Goal: Entertainment & Leisure: Consume media (video, audio)

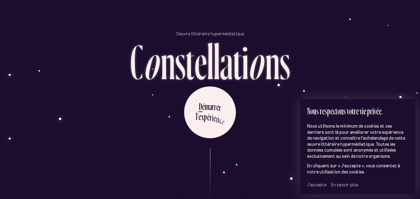
click at [313, 185] on span "J’accepte" at bounding box center [316, 185] width 19 height 6
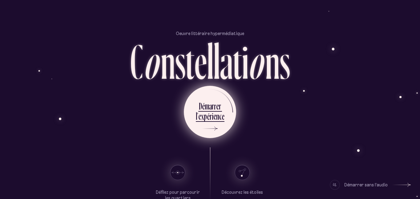
click at [206, 111] on div "p" at bounding box center [205, 116] width 3 height 12
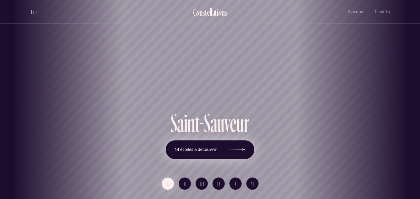
click at [211, 155] on button "14 étoiles à découvrir" at bounding box center [210, 149] width 89 height 19
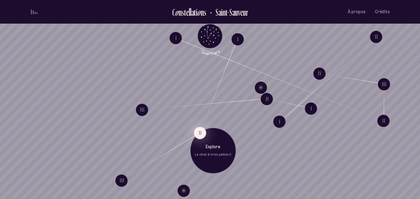
click at [202, 132] on button "II" at bounding box center [200, 133] width 12 height 12
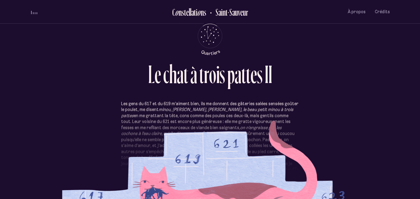
click at [130, 118] on p "Les gens du 617 et du 619 m’aiment bien, ils me donnent des gâteries salées sen…" at bounding box center [210, 140] width 178 height 78
click at [138, 134] on p "Les gens du 617 et du 619 m’aiment bien, ils me donnent des gâteries salées sen…" at bounding box center [210, 140] width 178 height 78
click at [210, 48] on icon "Quartiers" at bounding box center [210, 46] width 36 height 19
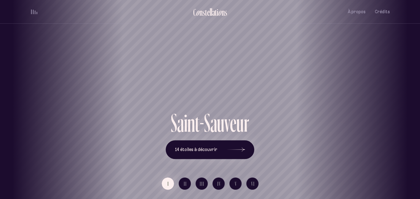
click at [167, 185] on div "Vieux-Québec Saint-Sauveur Saint-Roch Limoilou Saint-Jean-Baptiste Montcalm Vie…" at bounding box center [210, 99] width 420 height 199
click at [219, 153] on button "14 étoiles à découvrir" at bounding box center [210, 149] width 89 height 19
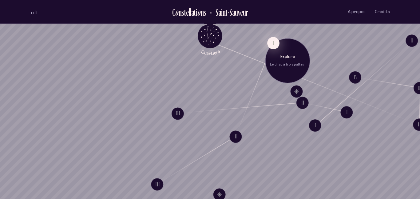
click at [271, 40] on button "I" at bounding box center [273, 43] width 12 height 12
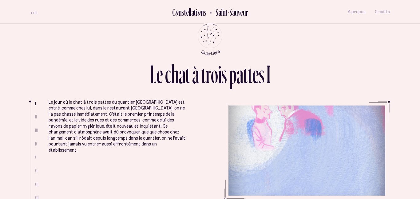
click at [35, 117] on span "II" at bounding box center [36, 116] width 2 height 5
click at [37, 119] on li "II" at bounding box center [37, 116] width 4 height 5
click at [244, 134] on ul "Le jour où le chat à trois pattes du quartier Saint-Sauveur est entré, comme ch…" at bounding box center [219, 151] width 341 height 100
click at [203, 38] on icon "Quartiers" at bounding box center [210, 46] width 36 height 19
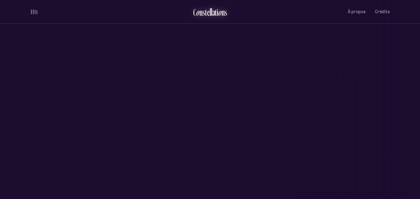
click at [219, 12] on div "o" at bounding box center [220, 12] width 4 height 10
click at [215, 72] on div "Saint-Sauveur" at bounding box center [210, 65] width 420 height 131
click at [43, 20] on ul "C o n s t e l l a t i o n s Saint-Sauveur À propos Crédits Menu" at bounding box center [210, 12] width 360 height 24
click at [33, 9] on button "volume audio" at bounding box center [34, 12] width 8 height 6
click at [34, 10] on button "volume audio" at bounding box center [34, 12] width 8 height 6
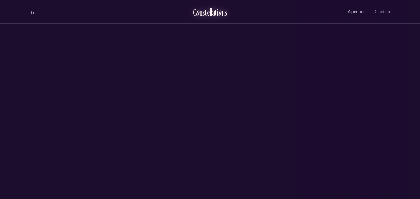
click at [212, 10] on div "a" at bounding box center [213, 12] width 3 height 10
click at [171, 124] on div "Saint-Sauveur" at bounding box center [210, 109] width 411 height 44
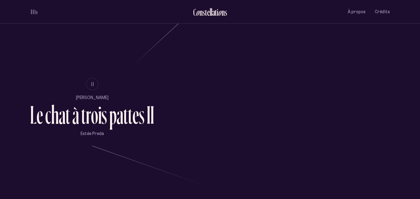
scroll to position [393, 0]
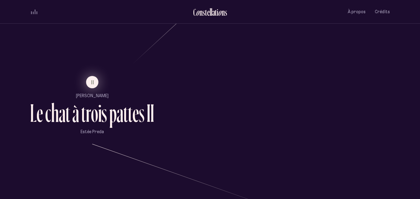
click at [89, 82] on button "II" at bounding box center [92, 82] width 12 height 12
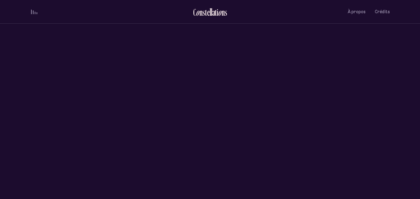
scroll to position [0, 0]
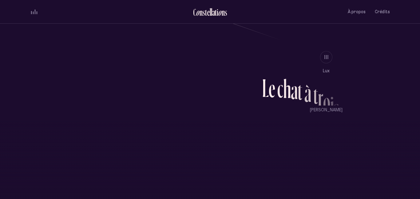
scroll to position [566, 0]
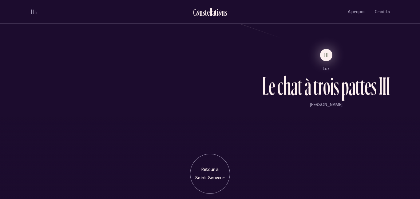
click at [329, 55] on button "III" at bounding box center [326, 55] width 12 height 12
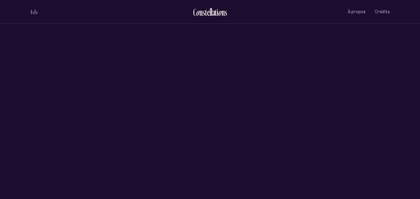
scroll to position [0, 0]
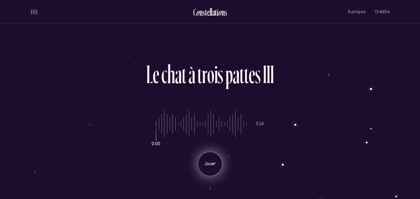
click at [213, 162] on p "Jouer" at bounding box center [209, 164] width 15 height 6
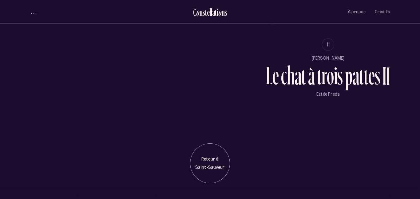
scroll to position [583, 0]
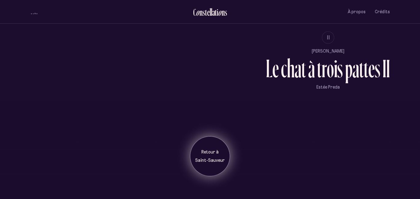
click at [210, 164] on div "Retour à Saint-Sauveur" at bounding box center [210, 156] width 40 height 40
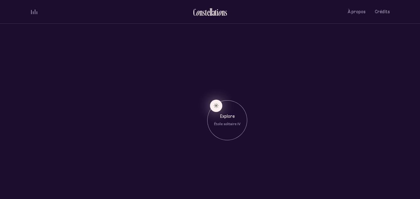
click at [215, 107] on button "Explore Étoile solitaire IV" at bounding box center [216, 106] width 12 height 12
click at [215, 107] on div "Explore Étoile solitaire IV" at bounding box center [227, 120] width 40 height 40
click at [215, 12] on div "t" at bounding box center [216, 12] width 2 height 10
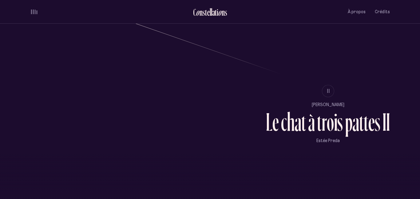
scroll to position [583, 0]
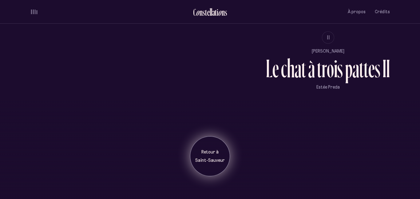
click at [211, 156] on div "Retour à Saint-Sauveur" at bounding box center [210, 156] width 31 height 14
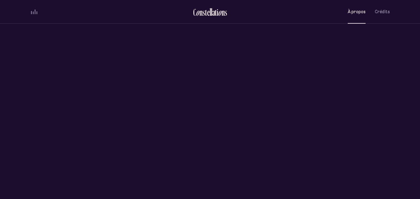
click at [358, 14] on span "À propos" at bounding box center [357, 11] width 18 height 5
click at [357, 10] on span "À propos" at bounding box center [357, 11] width 18 height 5
click at [226, 10] on div "s" at bounding box center [226, 12] width 2 height 10
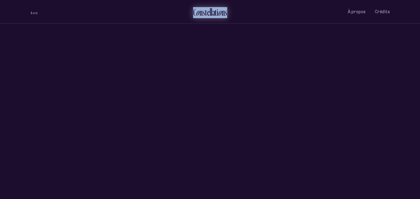
click at [226, 10] on div "s" at bounding box center [226, 12] width 2 height 10
click at [200, 14] on div "n" at bounding box center [200, 12] width 3 height 10
click at [201, 15] on div "n" at bounding box center [200, 12] width 3 height 10
click at [202, 12] on div "n" at bounding box center [200, 12] width 3 height 10
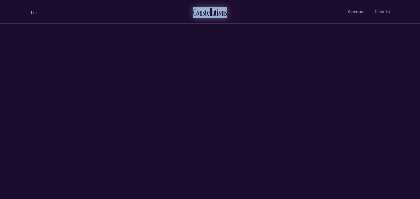
click at [202, 12] on div "n" at bounding box center [200, 12] width 3 height 10
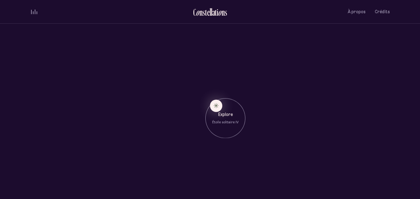
click at [222, 116] on p "Explore" at bounding box center [225, 115] width 31 height 6
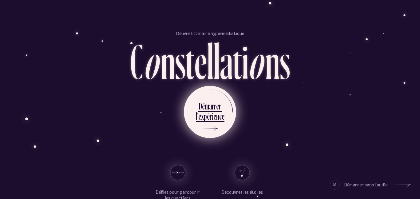
click at [216, 119] on div "n" at bounding box center [217, 116] width 3 height 12
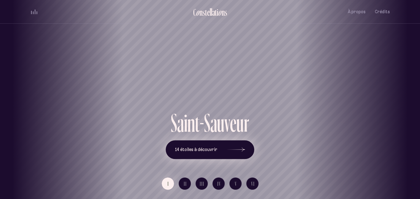
click at [204, 150] on span "14 étoiles à découvrir" at bounding box center [196, 149] width 42 height 5
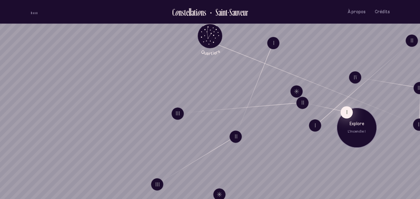
click at [348, 112] on button "I" at bounding box center [346, 112] width 12 height 12
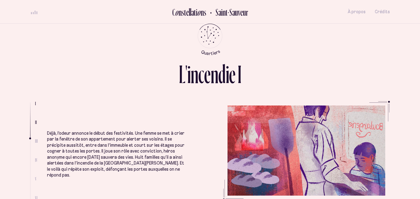
scroll to position [338, 0]
click at [104, 178] on li "Déjà, l’odeur annonce le début des festivités. Une femme se met à crier par la …" at bounding box center [115, 192] width 137 height 167
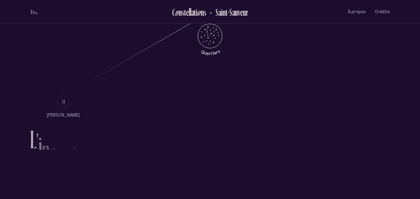
scroll to position [377, 0]
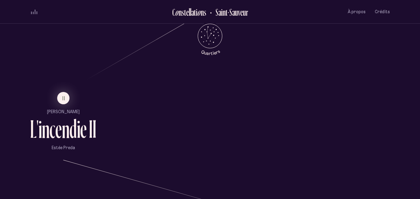
click at [54, 99] on li "II" at bounding box center [63, 98] width 66 height 12
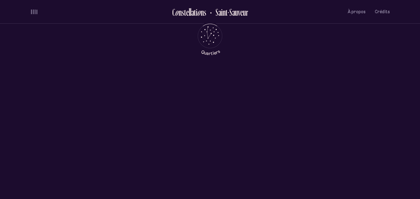
scroll to position [0, 0]
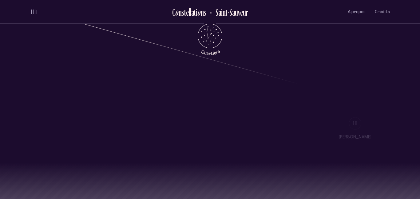
scroll to position [536, 0]
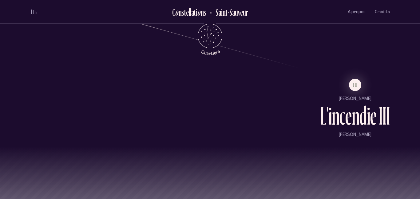
click at [355, 93] on ul "III [PERSON_NAME] L ' i n c e n d i e I I I [PERSON_NAME]" at bounding box center [355, 108] width 70 height 59
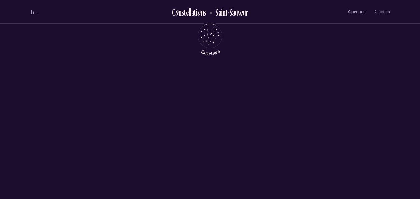
scroll to position [0, 0]
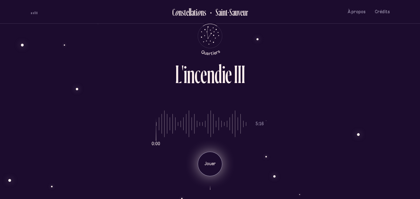
click at [217, 161] on p "Jouer" at bounding box center [209, 164] width 15 height 6
drag, startPoint x: 158, startPoint y: 124, endPoint x: 151, endPoint y: 124, distance: 7.1
click at [156, 124] on input "range" at bounding box center [201, 124] width 90 height 46
click at [154, 124] on div "0:07 5:16 Pause" at bounding box center [210, 138] width 360 height 75
click at [156, 125] on div "0:08 5:16 Pause" at bounding box center [210, 138] width 360 height 75
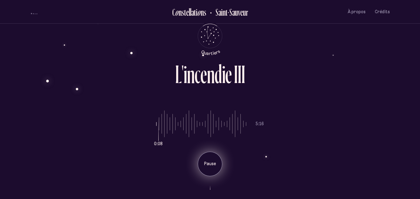
click at [156, 126] on input "range" at bounding box center [201, 124] width 90 height 46
click at [209, 166] on p "Pause" at bounding box center [209, 164] width 15 height 6
type input "*"
drag, startPoint x: 159, startPoint y: 136, endPoint x: 151, endPoint y: 137, distance: 8.0
click at [156, 137] on input "range" at bounding box center [201, 124] width 90 height 46
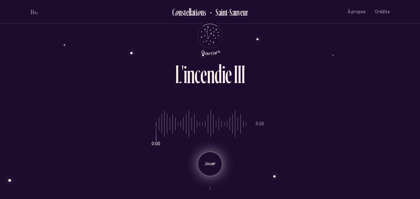
click at [209, 170] on div "Jouer" at bounding box center [210, 164] width 25 height 25
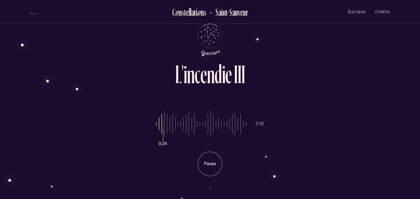
click at [322, 157] on div "0:24 5:16 Pause" at bounding box center [210, 138] width 360 height 75
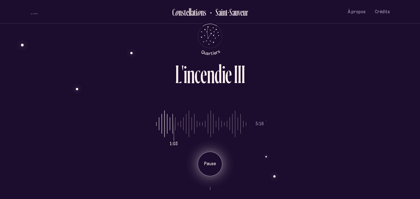
click at [207, 164] on p "Pause" at bounding box center [209, 164] width 15 height 6
